Goal: Information Seeking & Learning: Find specific fact

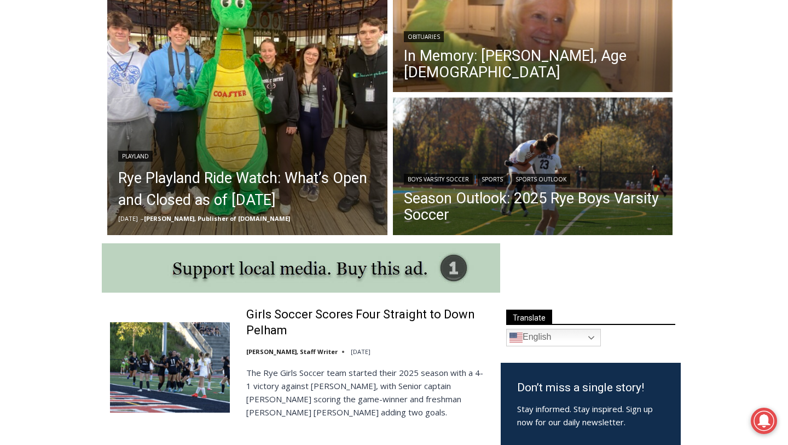
scroll to position [352, 0]
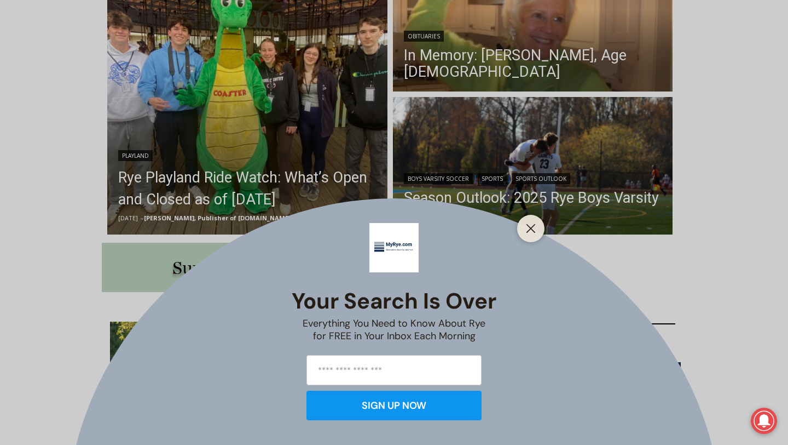
click at [502, 54] on div "Your Search is Over Everything You Need to Know About Rye for FREE in Your Inbo…" at bounding box center [394, 222] width 788 height 445
click at [508, 56] on div "Your Search is Over Everything You Need to Know About Rye for FREE in Your Inbo…" at bounding box center [394, 222] width 788 height 445
click at [533, 228] on icon "Close" at bounding box center [531, 228] width 10 height 10
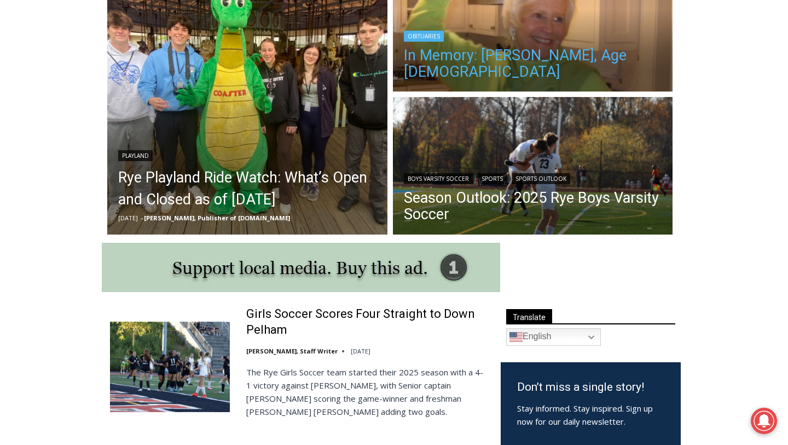
click at [574, 55] on link "In Memory: [PERSON_NAME], Age [DEMOGRAPHIC_DATA]" at bounding box center [533, 63] width 258 height 33
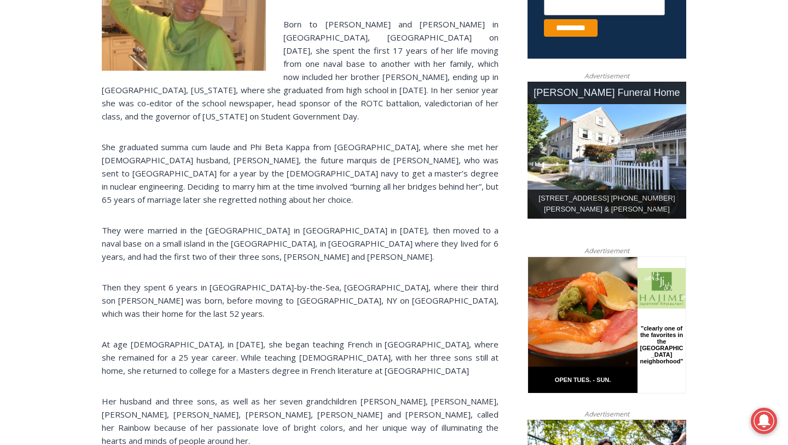
scroll to position [485, 0]
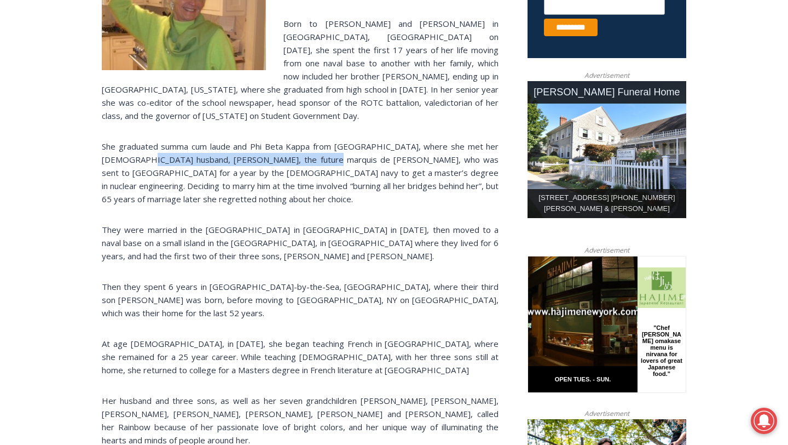
drag, startPoint x: 140, startPoint y: 120, endPoint x: 314, endPoint y: 122, distance: 173.6
click at [314, 140] on p "She graduated summa cum laude and Phi Beta Kappa from UC Berkeley, where she me…" at bounding box center [300, 173] width 397 height 66
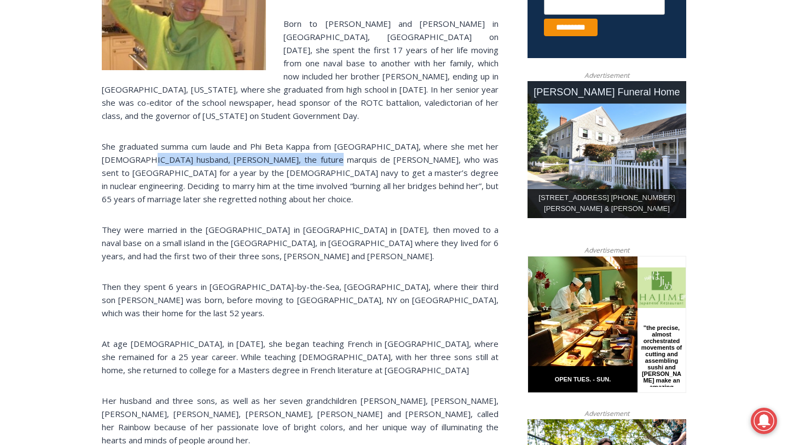
copy p "Bertrand, the future marquis de Frondeville"
